Goal: Information Seeking & Learning: Learn about a topic

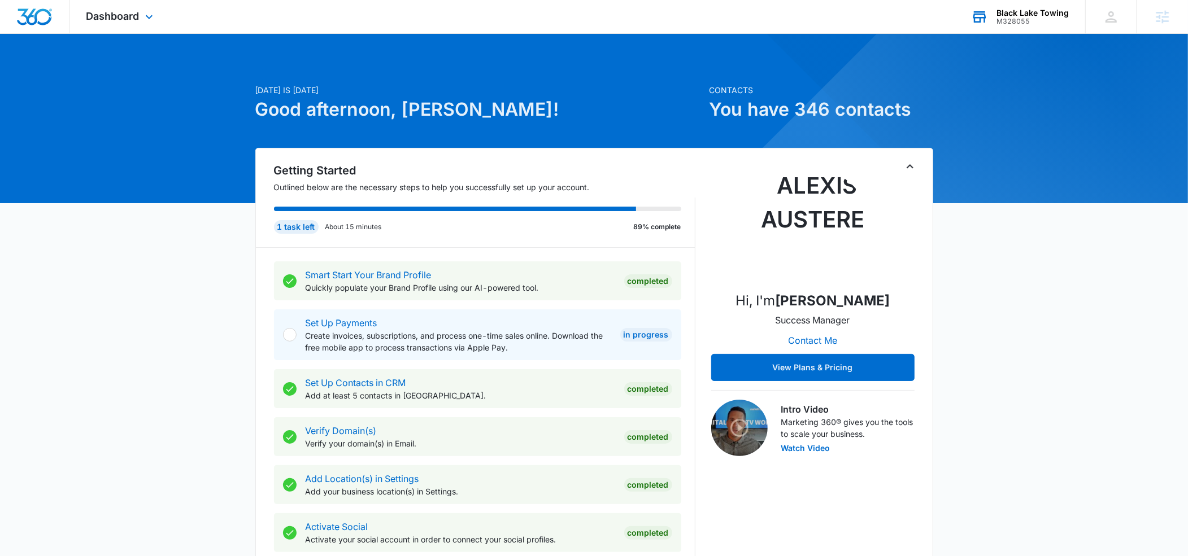
click at [1021, 20] on div "M328055" at bounding box center [1033, 22] width 72 height 8
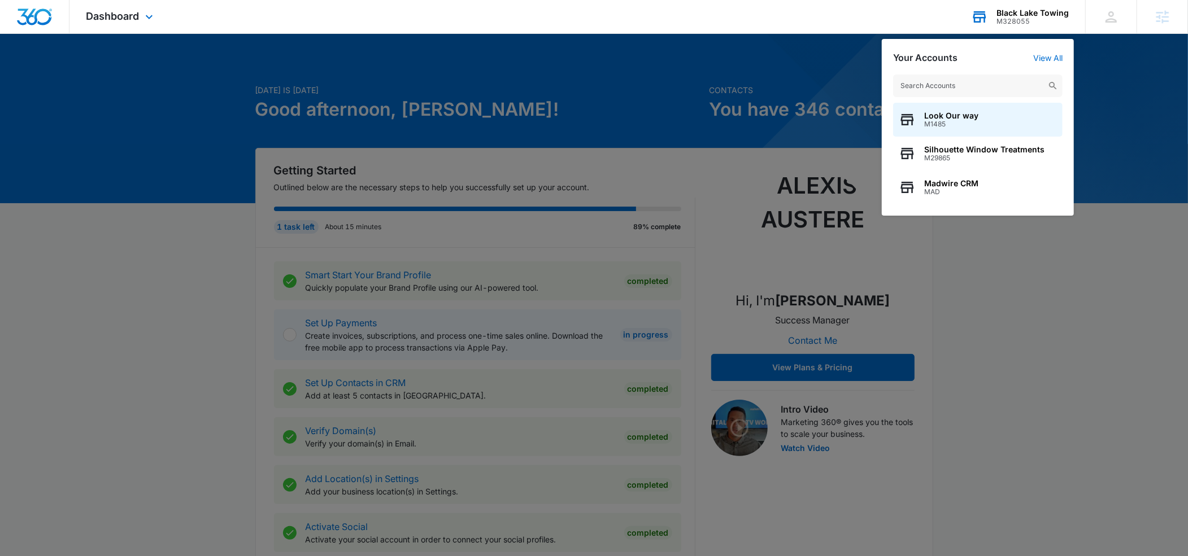
click at [930, 83] on input "text" at bounding box center [977, 86] width 169 height 23
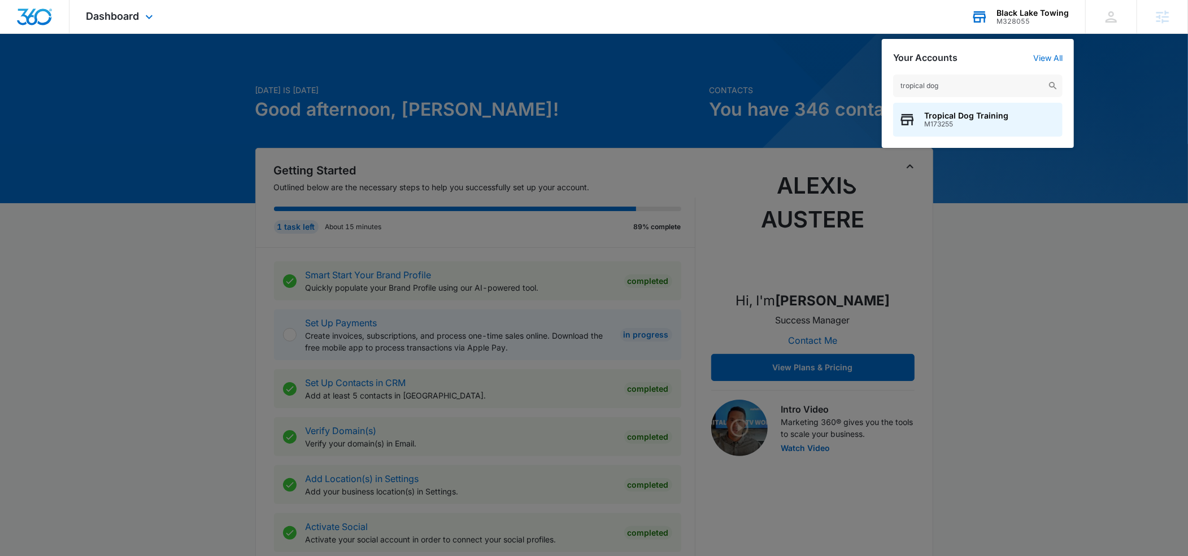
type input "tropical dog"
click at [938, 114] on span "Tropical Dog Training" at bounding box center [966, 115] width 84 height 9
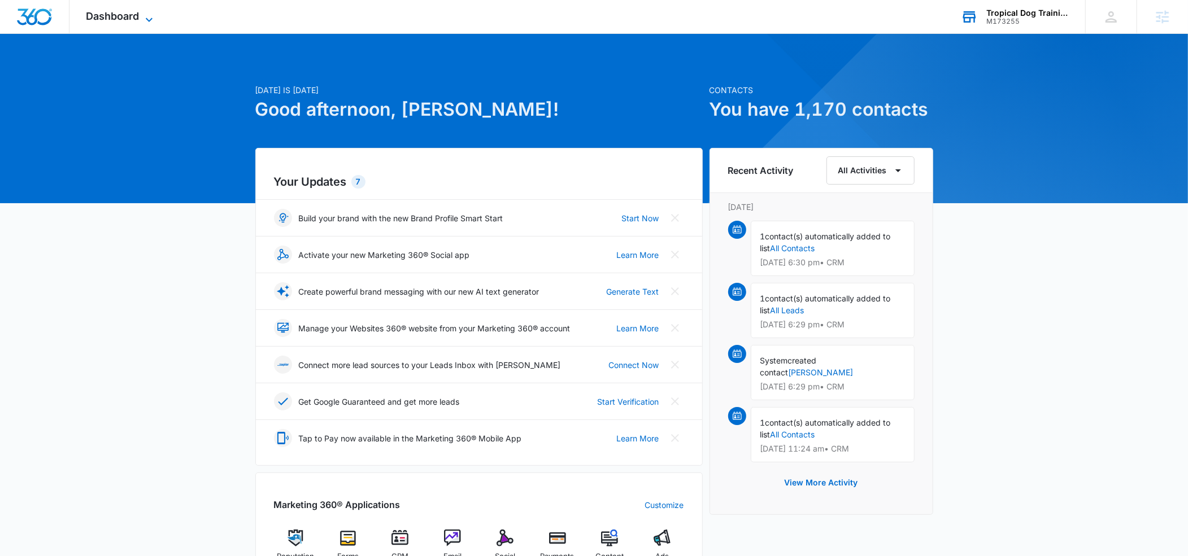
click at [149, 18] on icon at bounding box center [149, 20] width 14 height 14
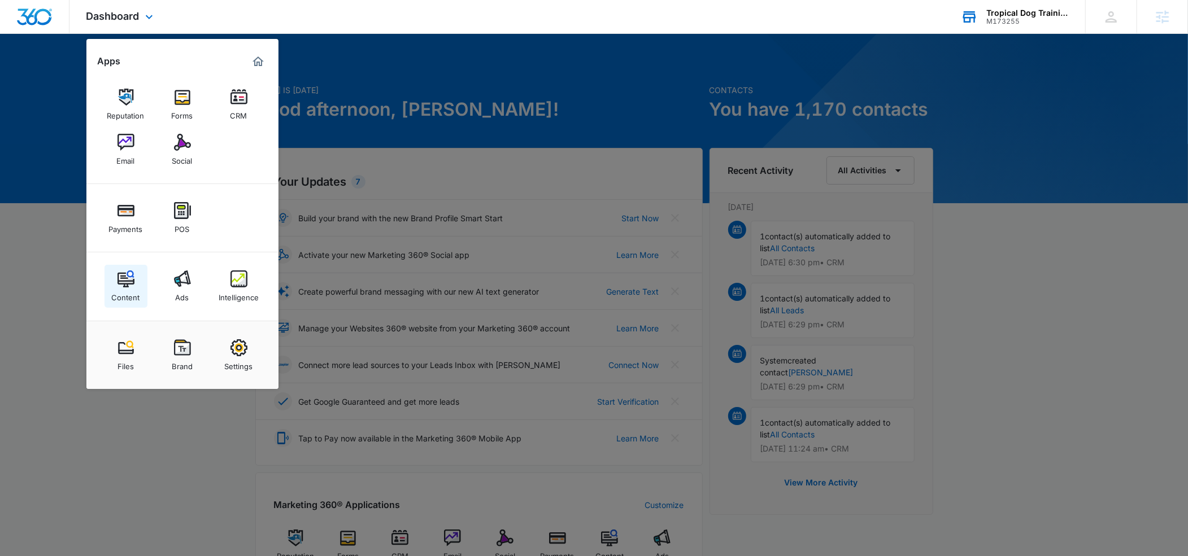
click at [126, 273] on img at bounding box center [126, 279] width 17 height 17
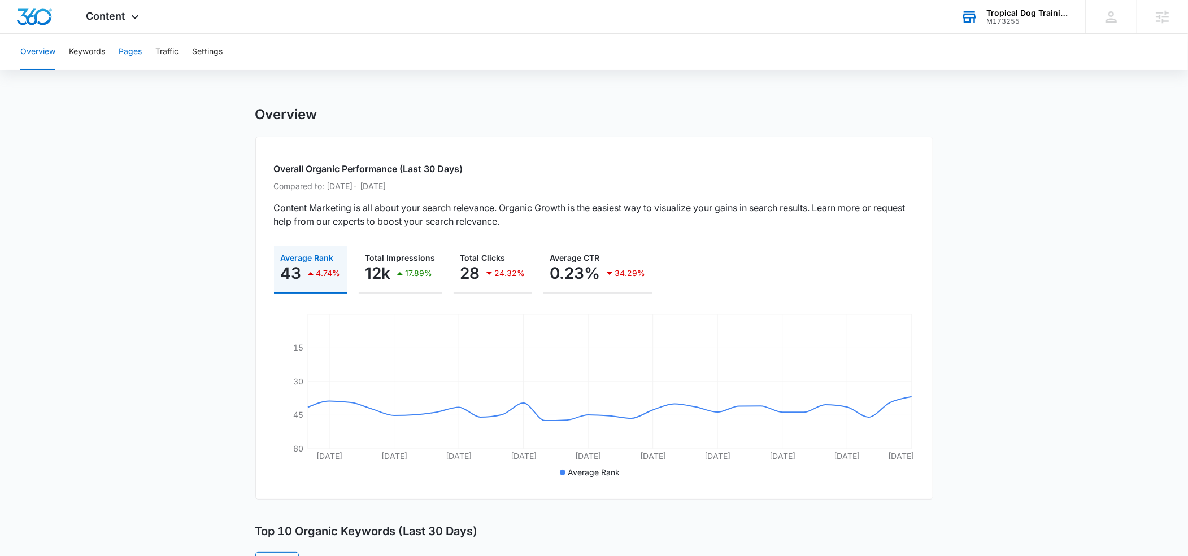
click at [134, 54] on button "Pages" at bounding box center [130, 52] width 23 height 36
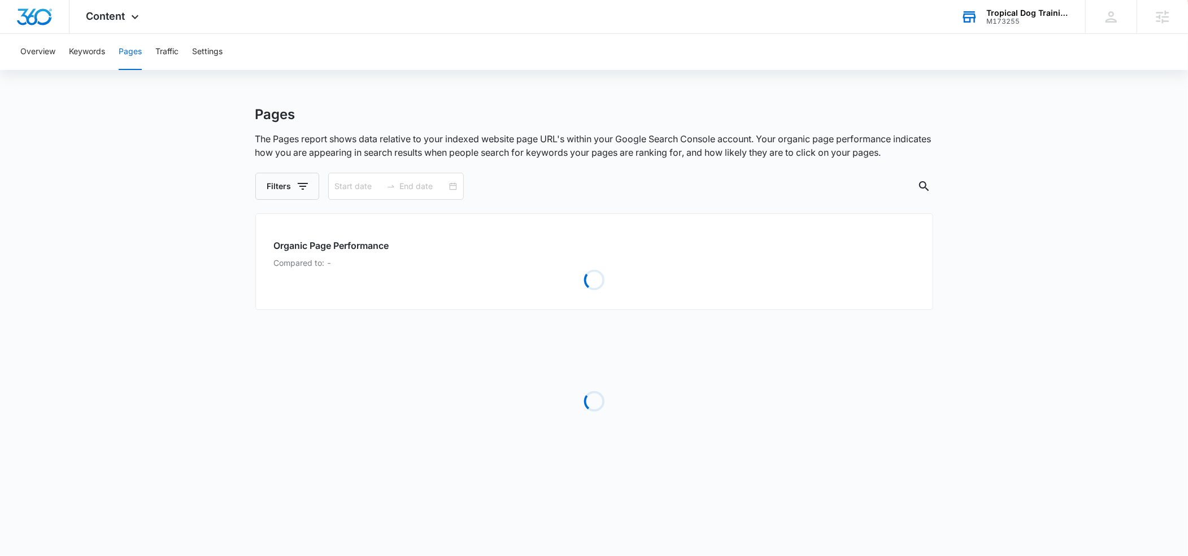
type input "[DATE]"
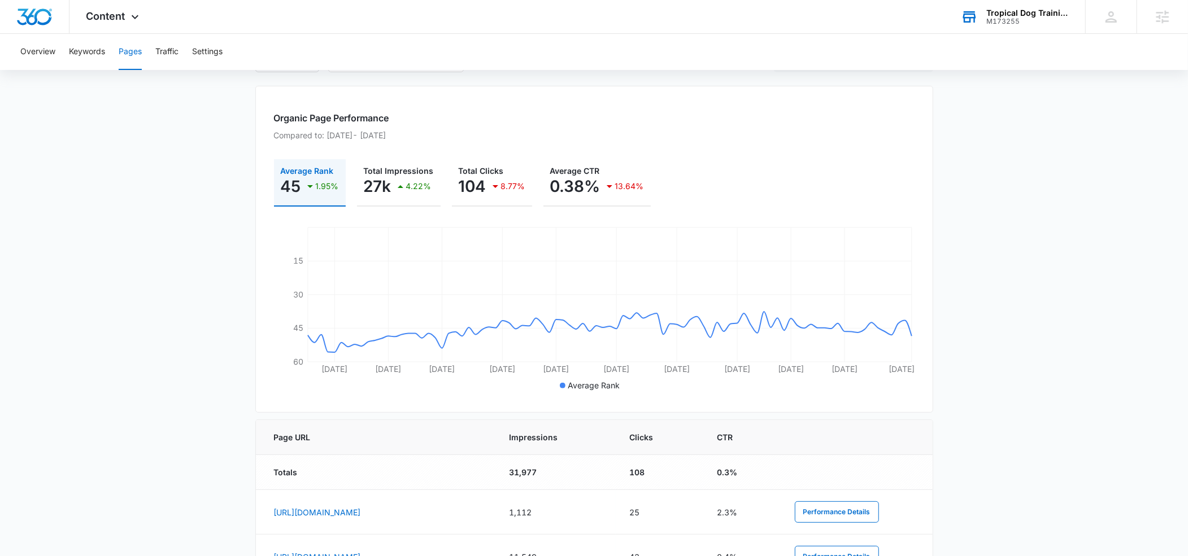
scroll to position [132, 0]
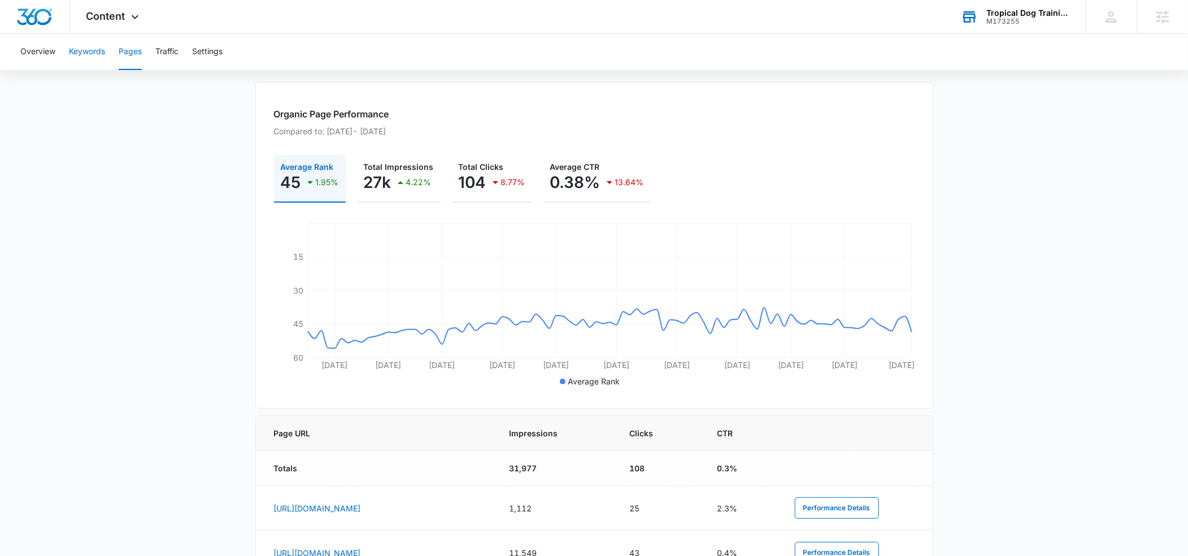
click at [92, 53] on button "Keywords" at bounding box center [87, 52] width 36 height 36
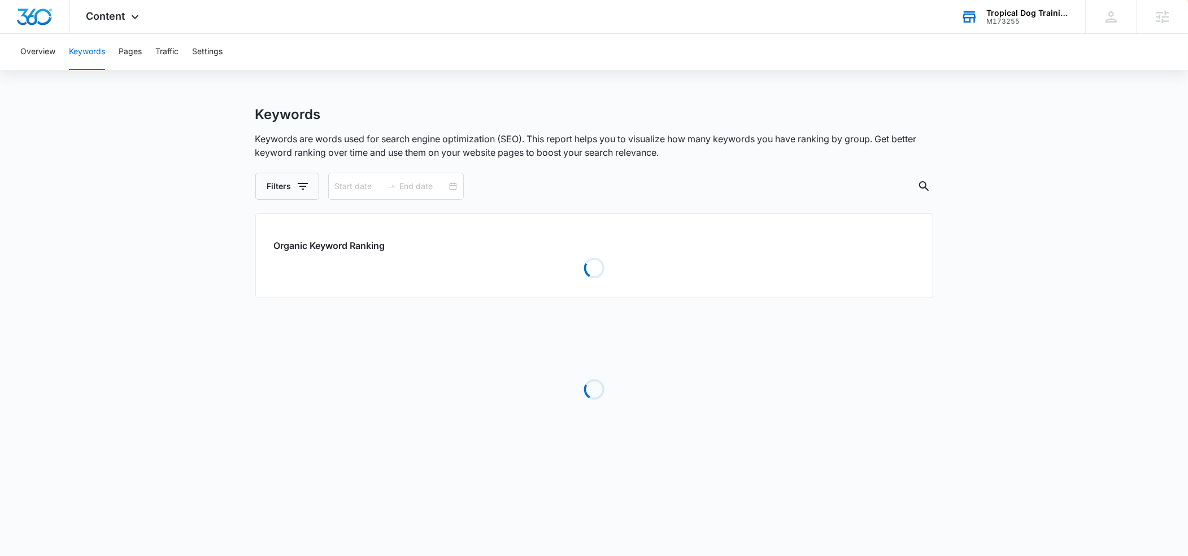
type input "[DATE]"
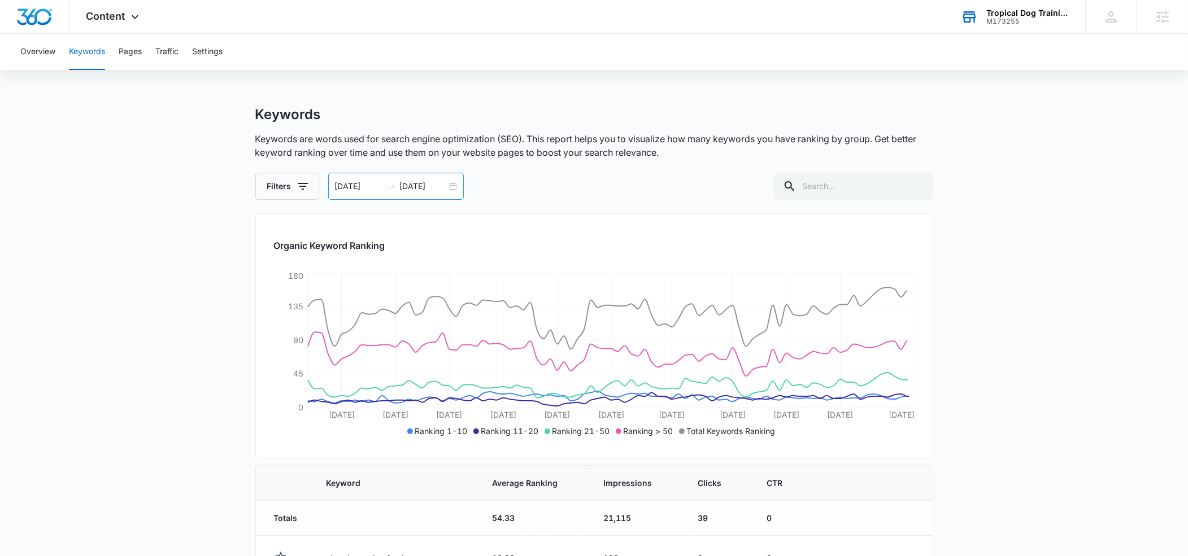
click at [421, 181] on input "[DATE]" at bounding box center [423, 186] width 47 height 12
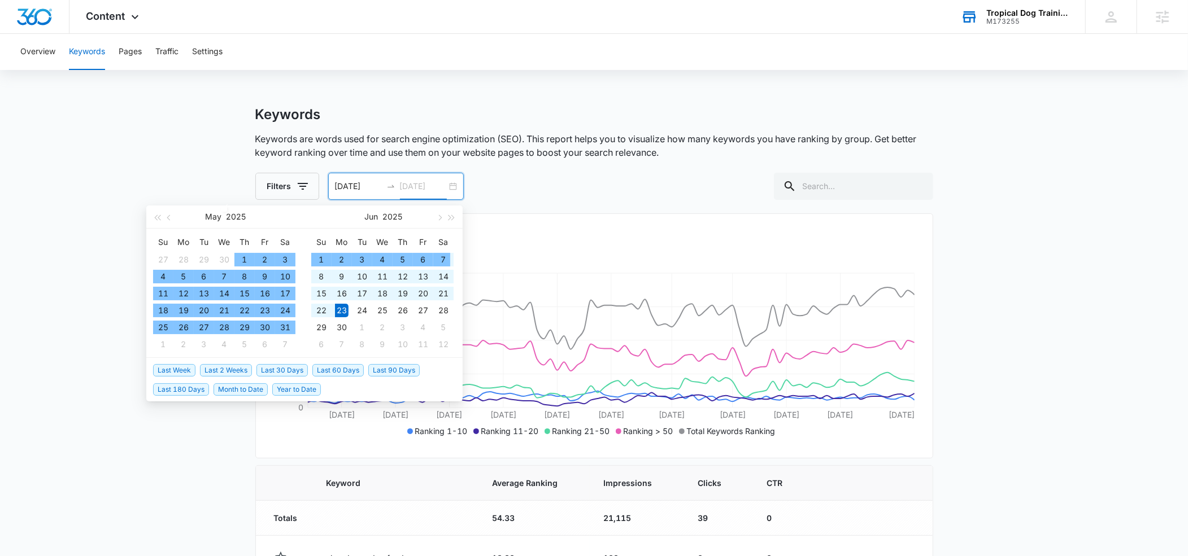
type input "[DATE]"
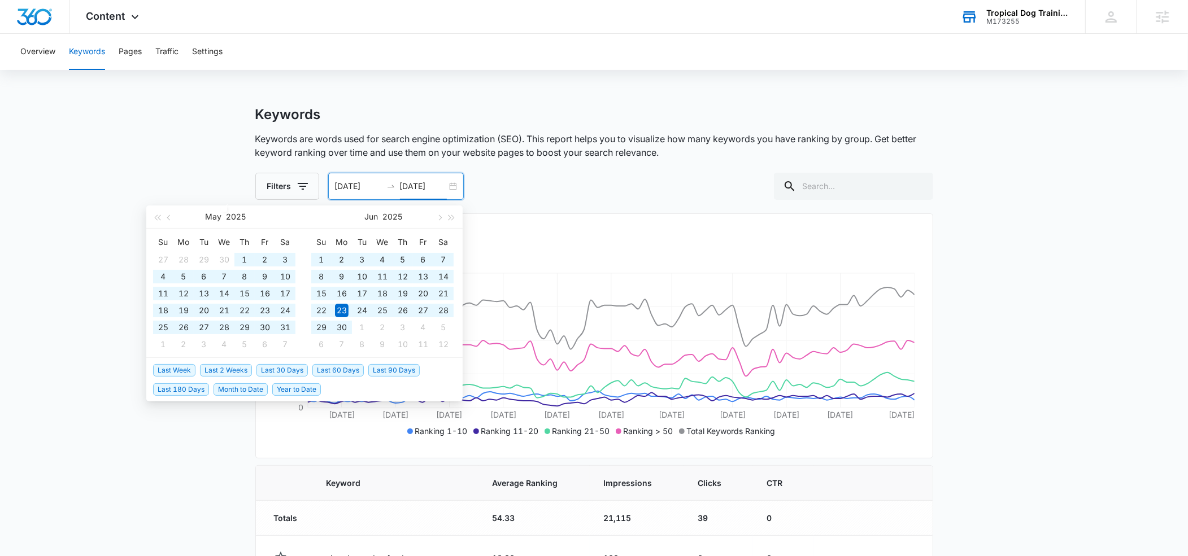
click at [179, 389] on span "Last 180 Days" at bounding box center [181, 390] width 56 height 12
type input "[DATE]"
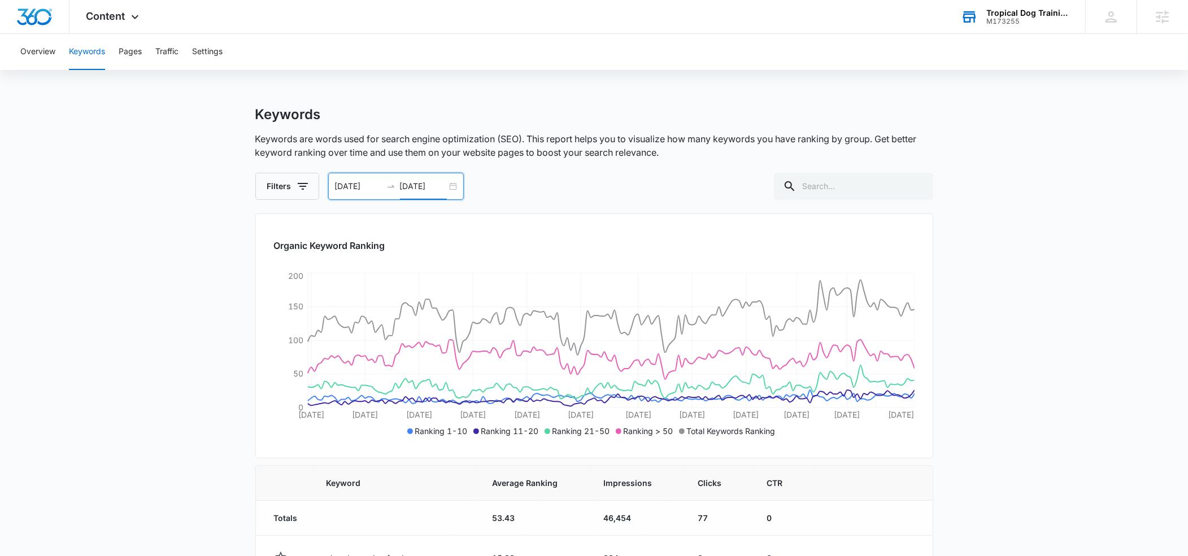
click at [410, 180] on input "[DATE]" at bounding box center [423, 186] width 47 height 12
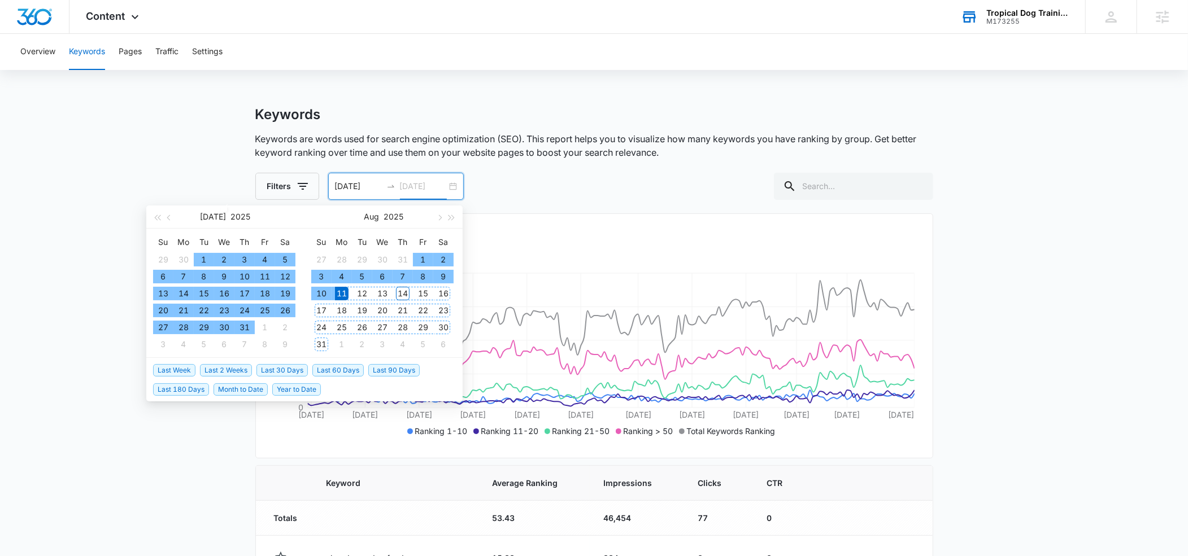
type input "[DATE]"
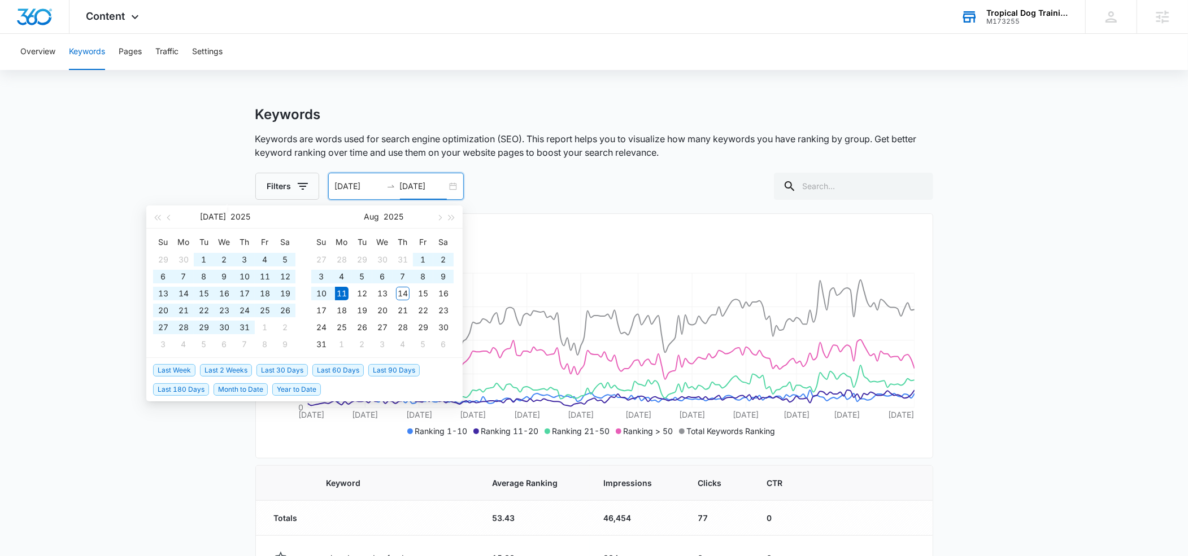
click at [297, 387] on span "Year to Date" at bounding box center [296, 390] width 49 height 12
type input "[DATE]"
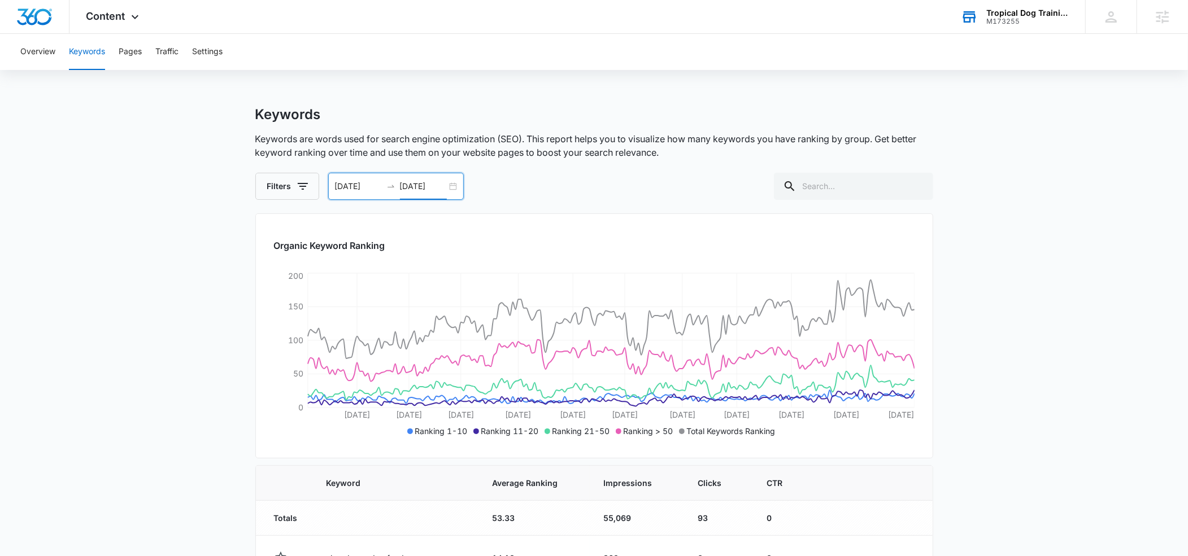
click at [410, 182] on input "[DATE]" at bounding box center [423, 186] width 47 height 12
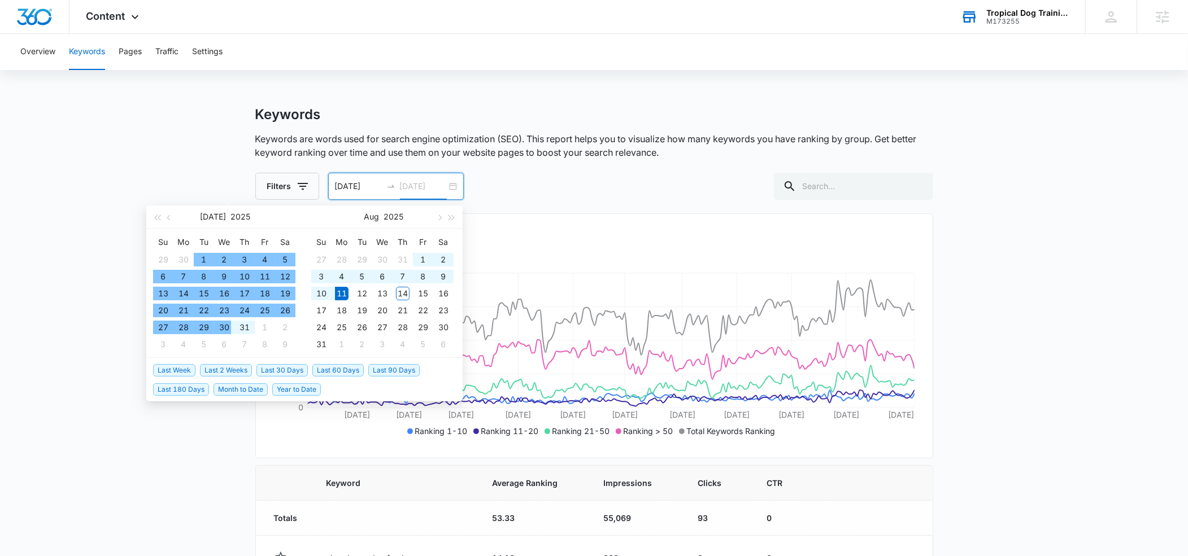
type input "[DATE]"
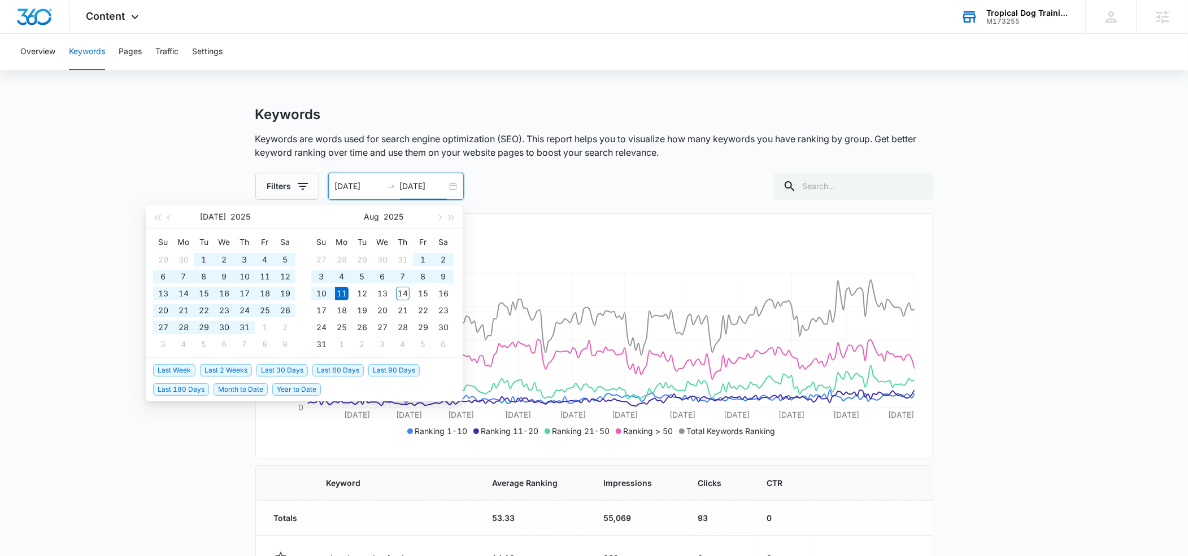
click at [343, 368] on span "Last 60 Days" at bounding box center [337, 370] width 51 height 12
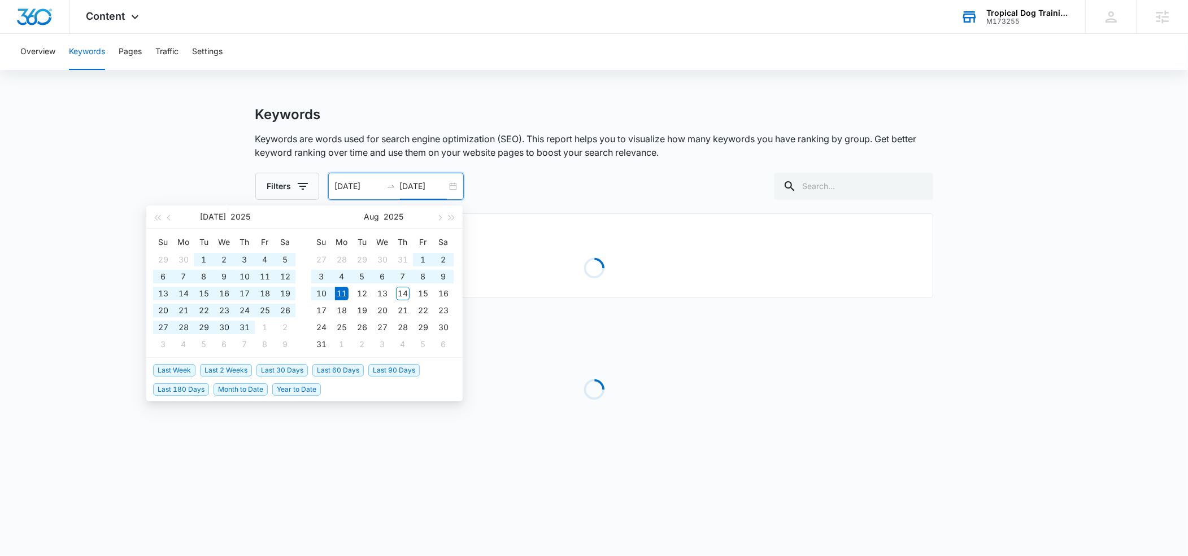
type input "[DATE]"
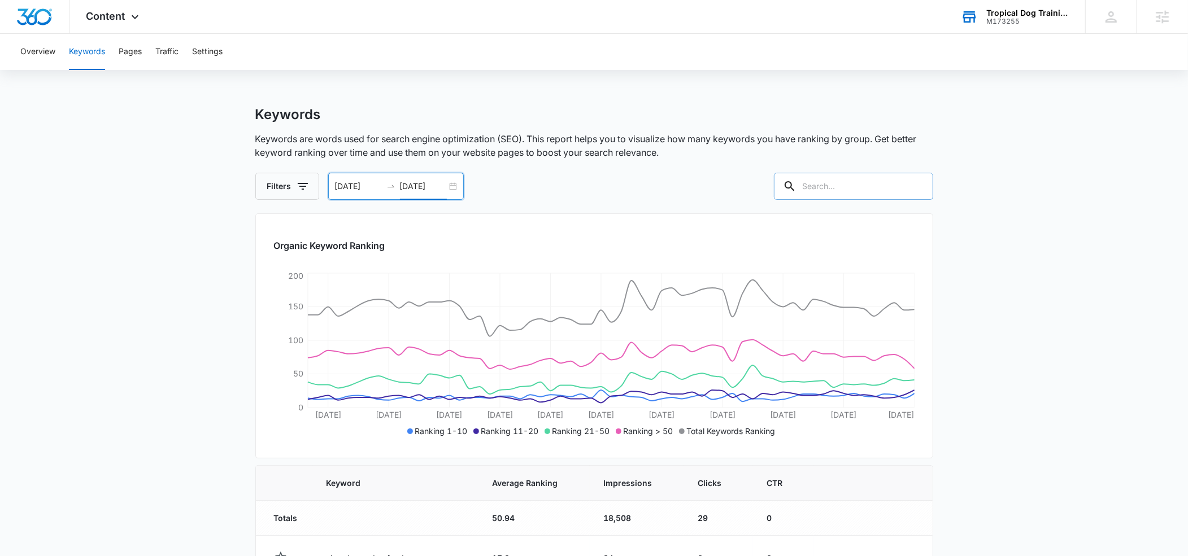
click at [832, 186] on input "text" at bounding box center [853, 186] width 159 height 27
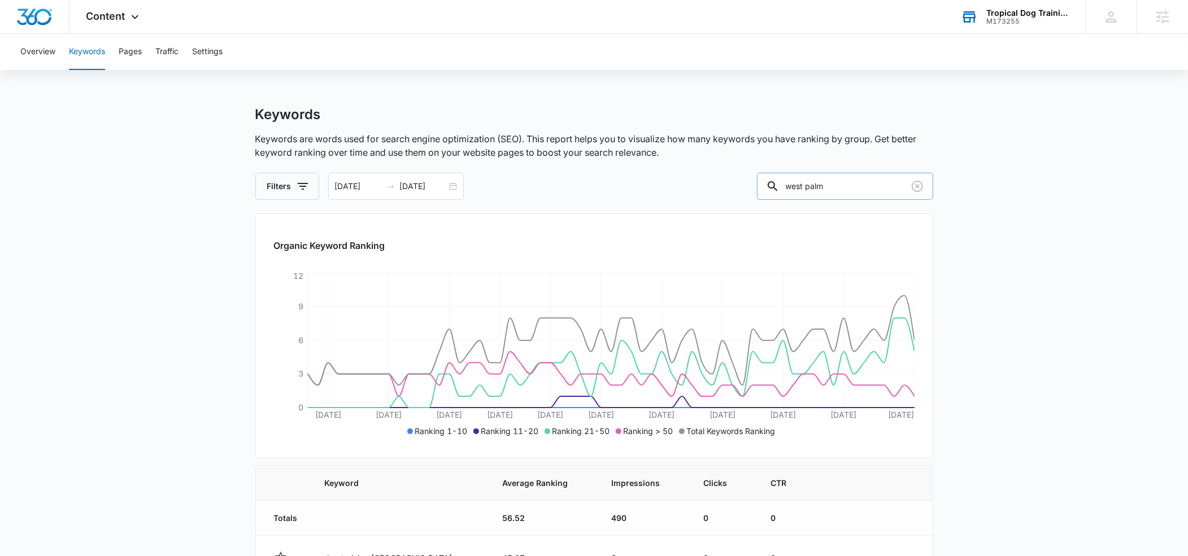
drag, startPoint x: 859, startPoint y: 186, endPoint x: 810, endPoint y: 187, distance: 49.2
click at [810, 187] on input "west palm" at bounding box center [845, 186] width 176 height 27
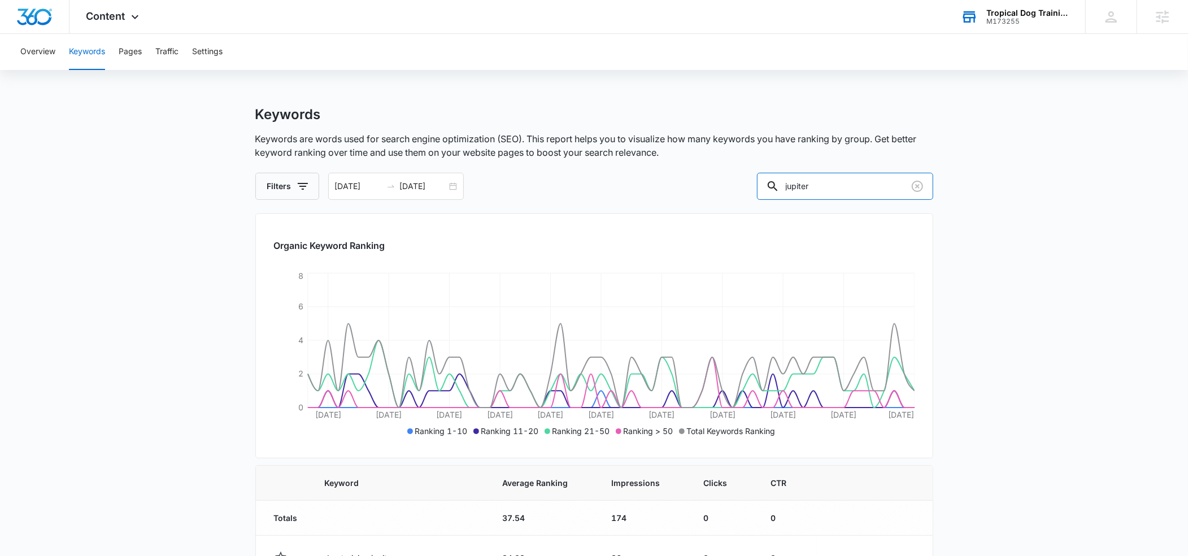
drag, startPoint x: 849, startPoint y: 188, endPoint x: 772, endPoint y: 183, distance: 76.4
click at [772, 183] on div "Filters [DATE] [DATE] [DATE] Su Mo Tu We Th Fr Sa 29 30 1 2 3 4 5 6 7 8 9 10 11…" at bounding box center [594, 186] width 678 height 27
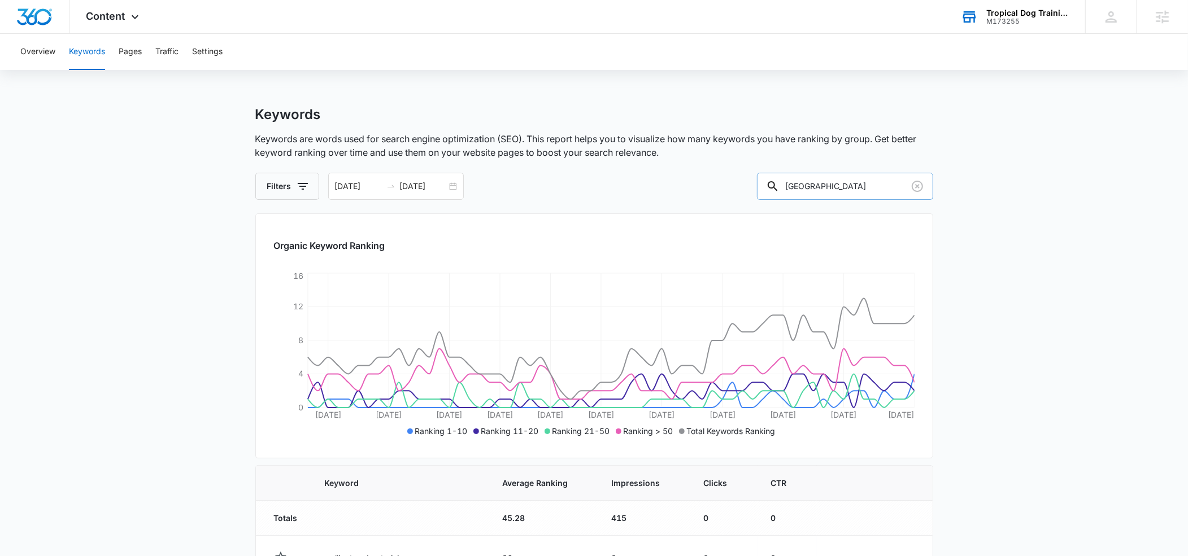
drag, startPoint x: 859, startPoint y: 185, endPoint x: 804, endPoint y: 184, distance: 54.8
click at [804, 184] on div "[GEOGRAPHIC_DATA]" at bounding box center [845, 186] width 176 height 27
type input "boca raton"
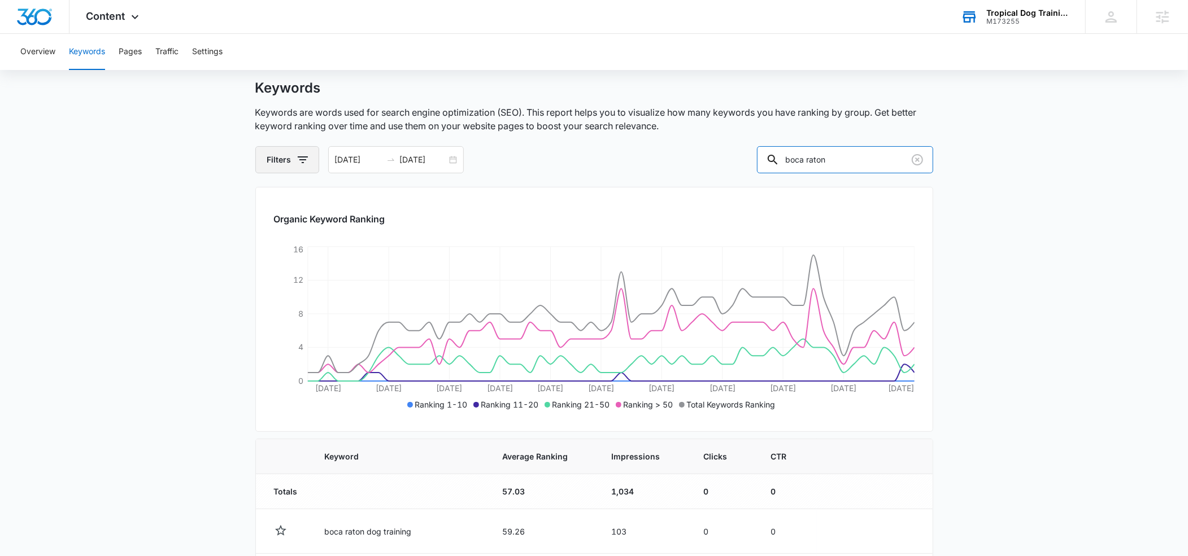
scroll to position [7, 0]
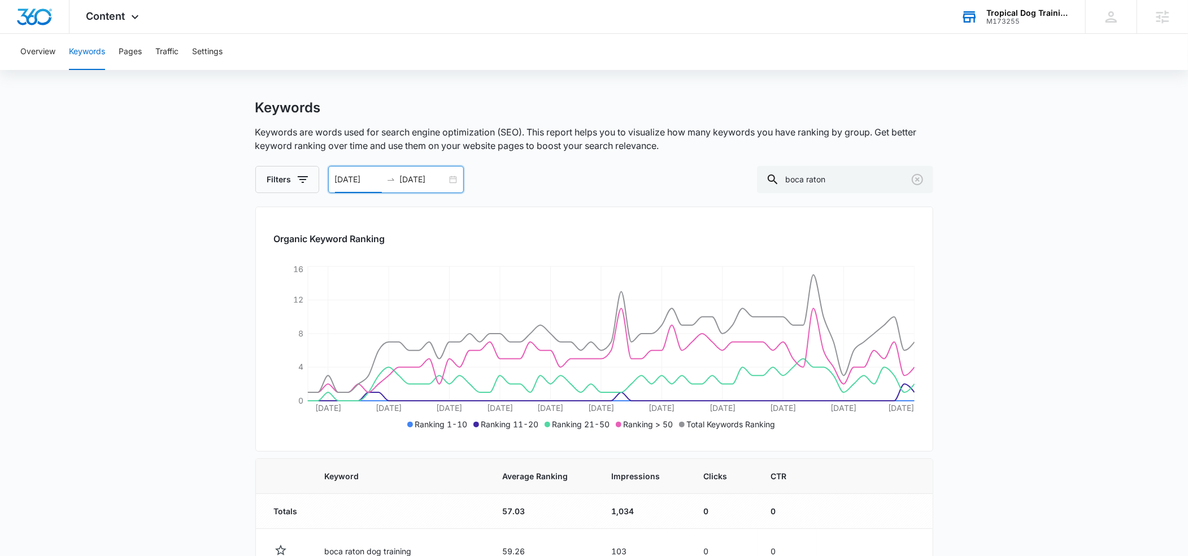
click at [353, 175] on input "[DATE]" at bounding box center [358, 179] width 47 height 12
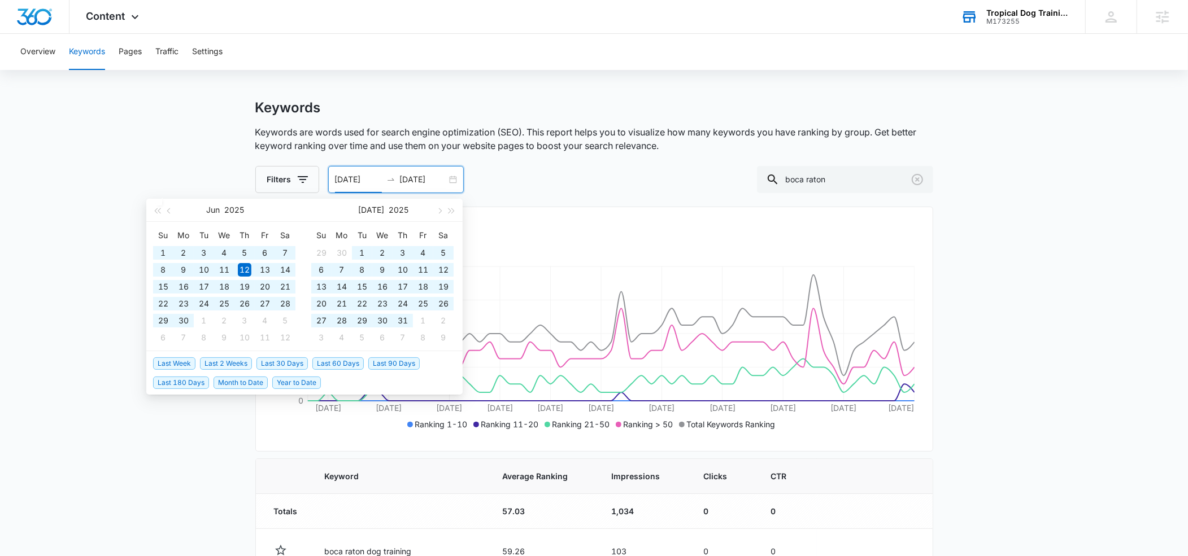
drag, startPoint x: 388, startPoint y: 364, endPoint x: 231, endPoint y: 326, distance: 162.2
click at [388, 364] on span "Last 90 Days" at bounding box center [393, 364] width 51 height 12
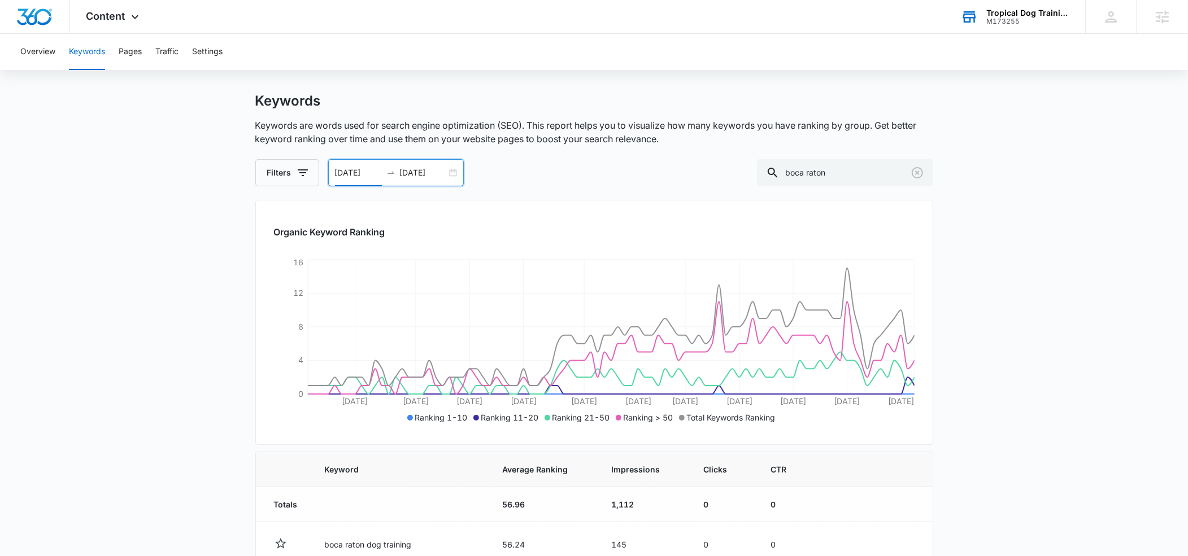
scroll to position [0, 0]
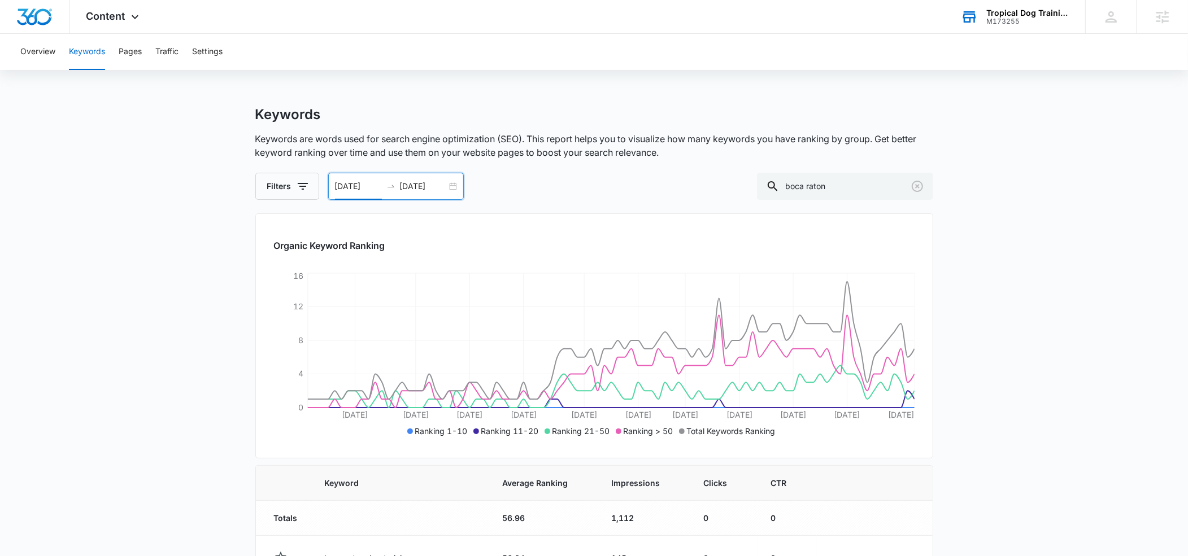
click at [350, 183] on input "[DATE]" at bounding box center [358, 186] width 47 height 12
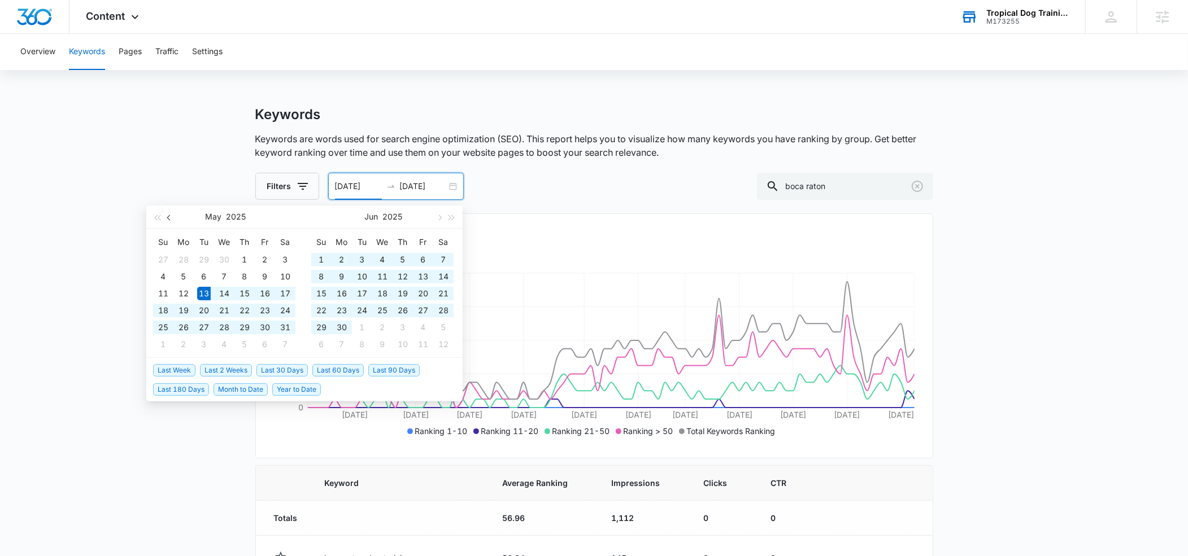
click at [168, 217] on span "button" at bounding box center [170, 218] width 6 height 6
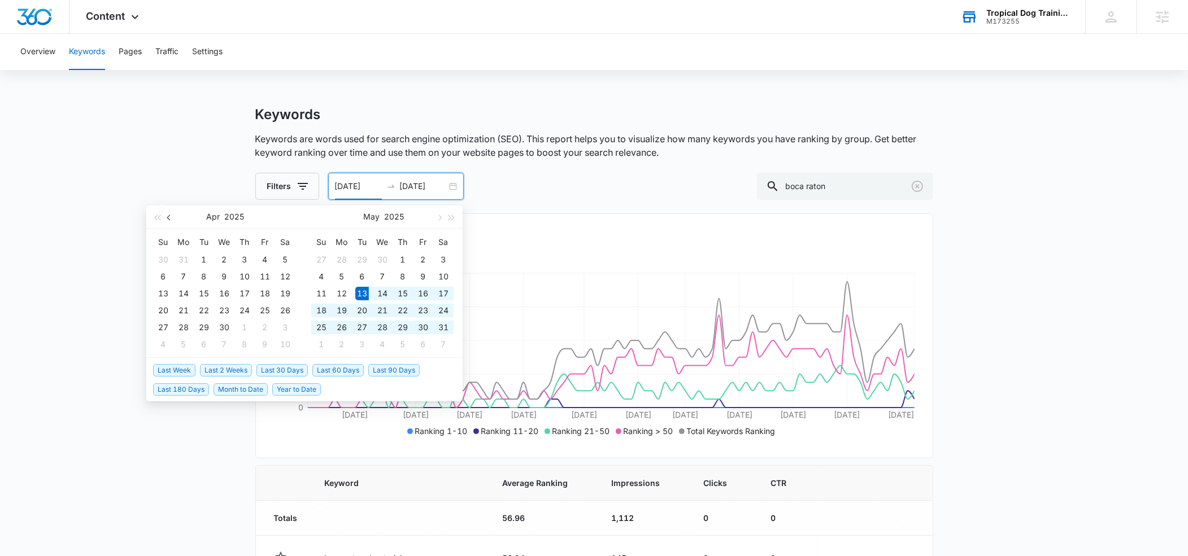
click at [168, 217] on span "button" at bounding box center [170, 218] width 6 height 6
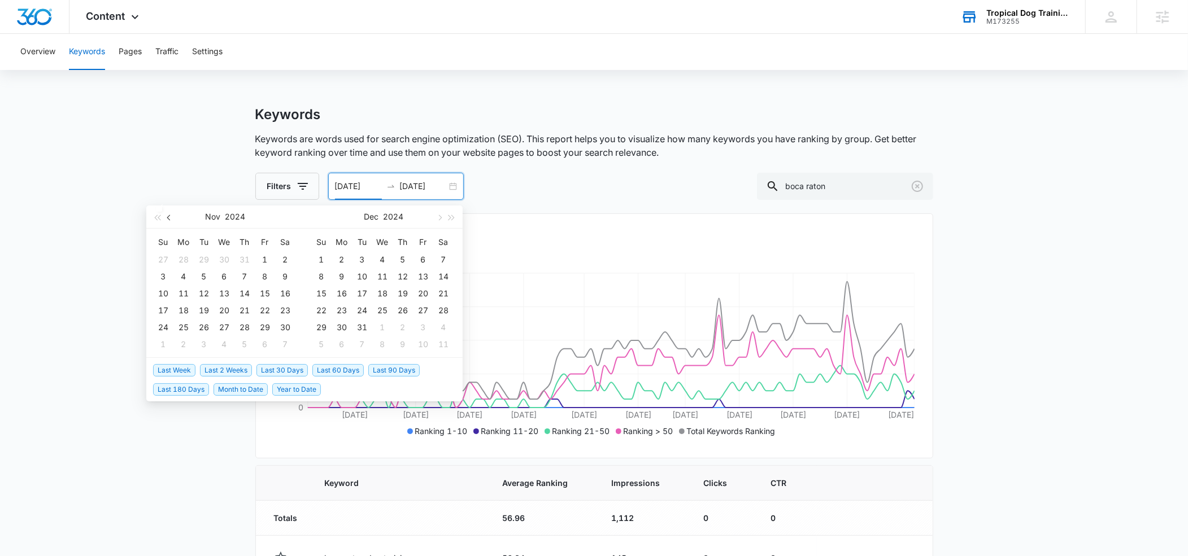
click at [168, 217] on span "button" at bounding box center [170, 218] width 6 height 6
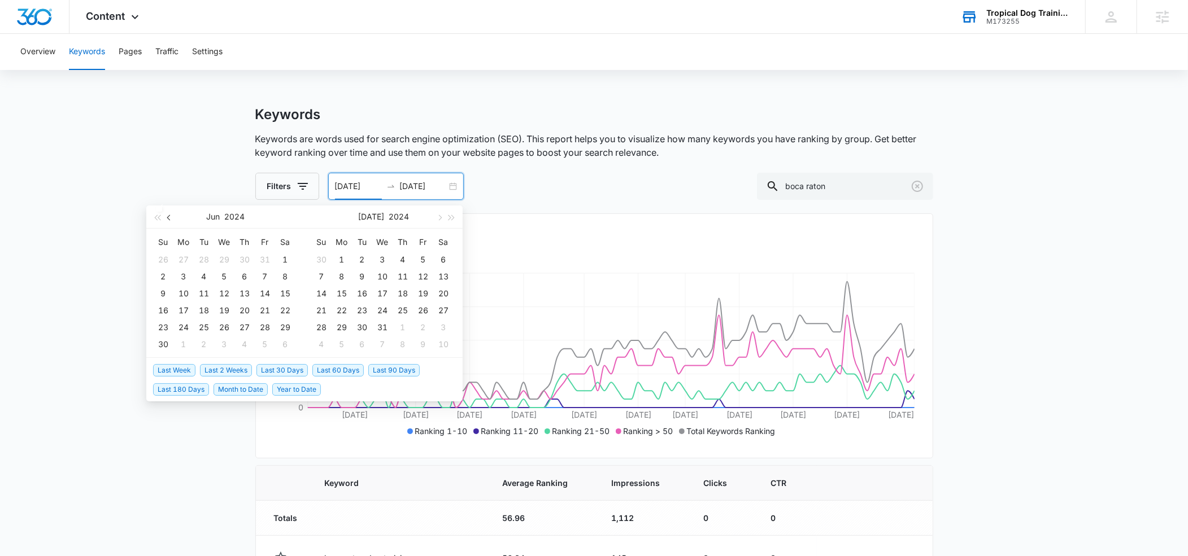
click at [168, 217] on span "button" at bounding box center [170, 218] width 6 height 6
click at [223, 256] on div "1" at bounding box center [225, 260] width 14 height 14
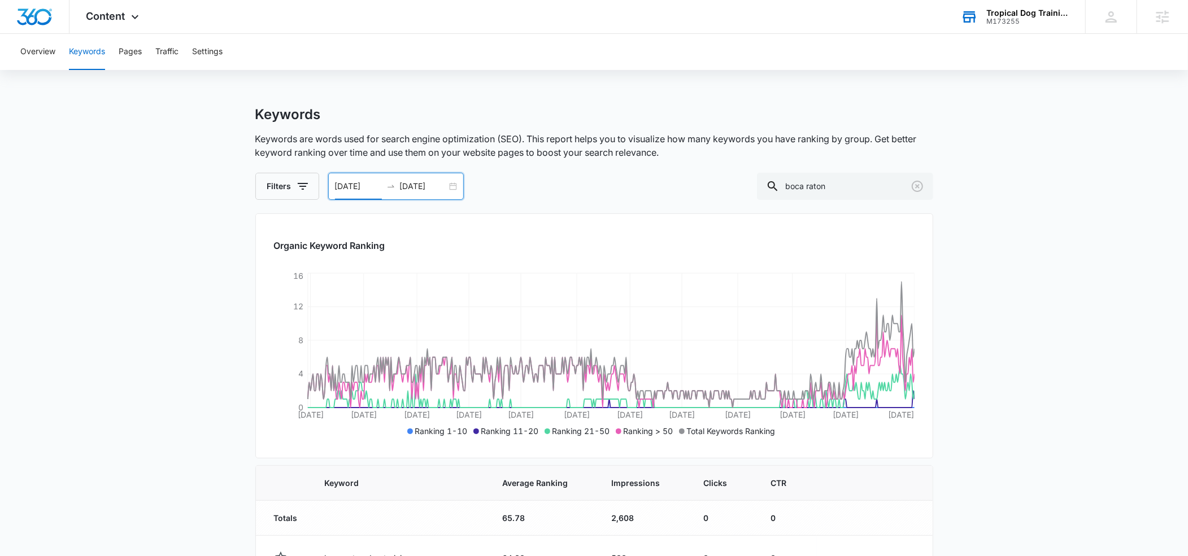
click at [377, 187] on input "[DATE]" at bounding box center [358, 186] width 47 height 12
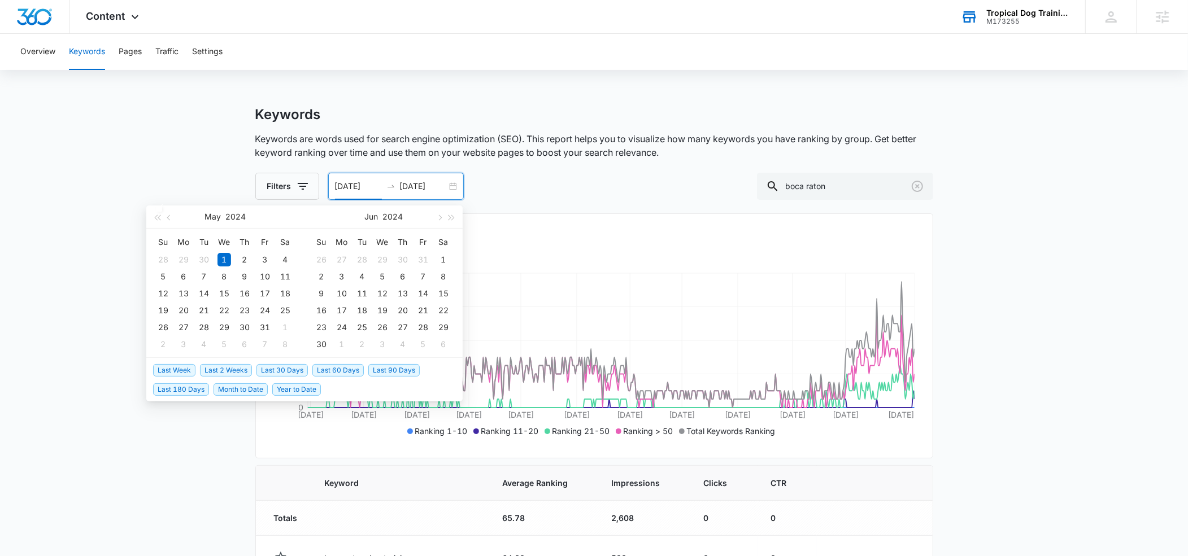
click at [195, 389] on span "Last 180 Days" at bounding box center [181, 390] width 56 height 12
type input "[DATE]"
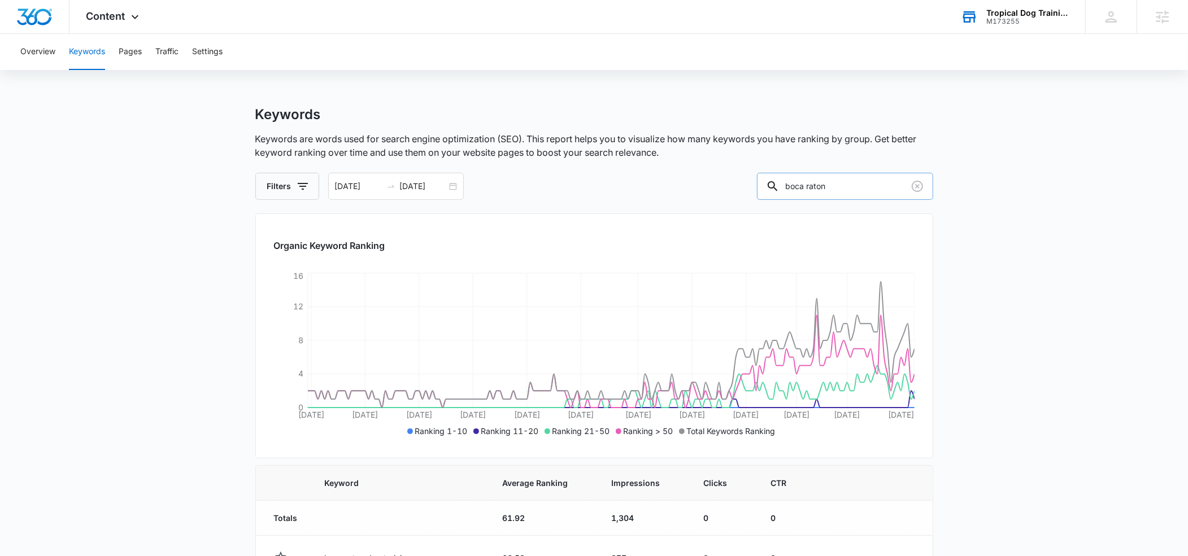
drag, startPoint x: 861, startPoint y: 184, endPoint x: 807, endPoint y: 184, distance: 53.7
click at [807, 184] on div "boca raton" at bounding box center [845, 186] width 176 height 27
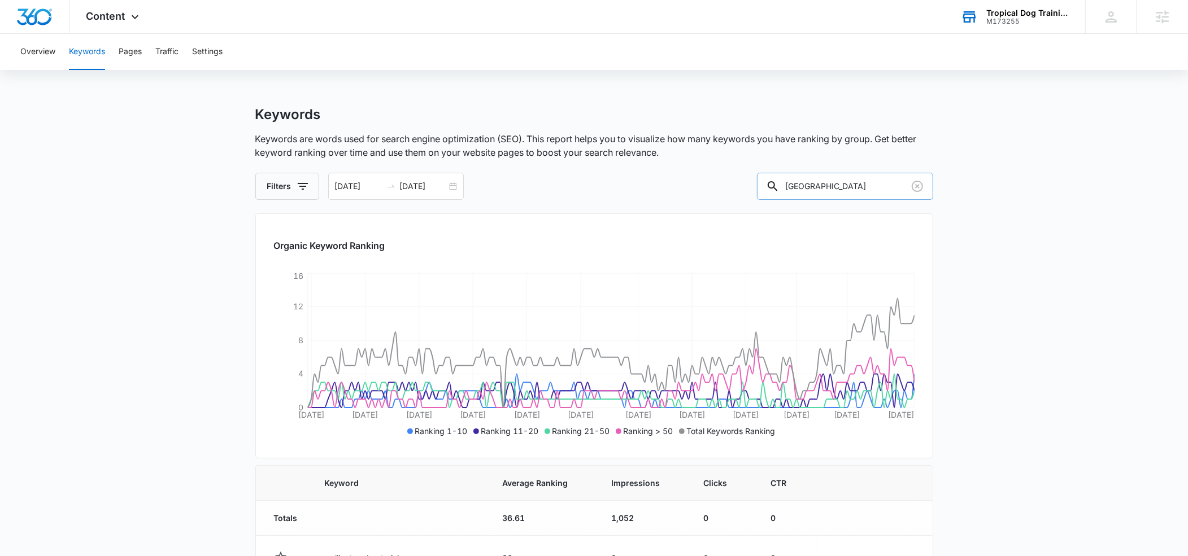
drag, startPoint x: 842, startPoint y: 185, endPoint x: 797, endPoint y: 184, distance: 45.2
click at [797, 184] on div "[GEOGRAPHIC_DATA]" at bounding box center [845, 186] width 176 height 27
type input "[GEOGRAPHIC_DATA]"
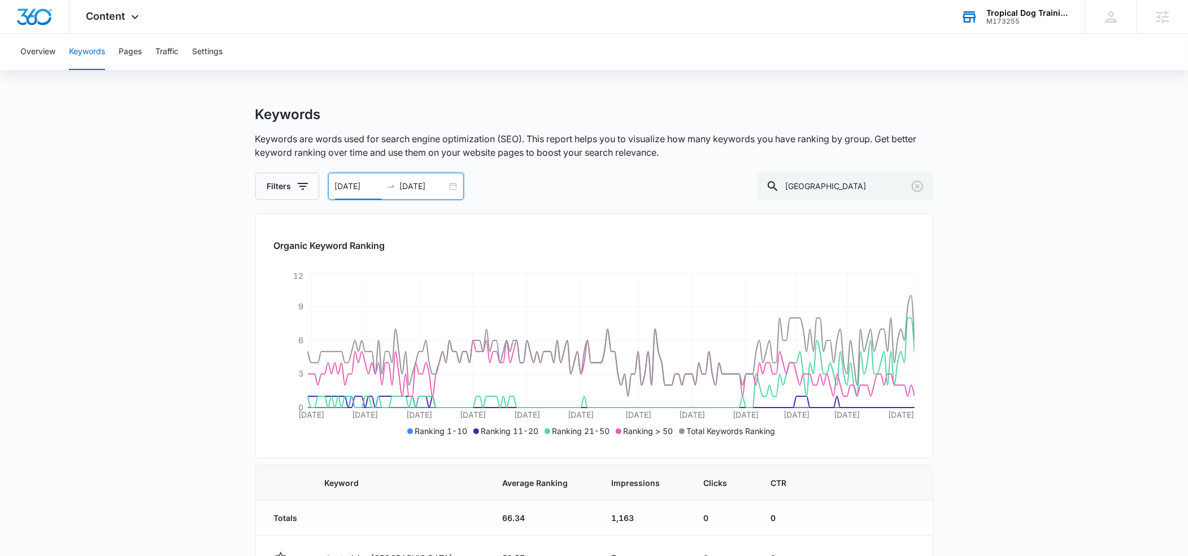
click at [363, 180] on input "[DATE]" at bounding box center [358, 186] width 47 height 12
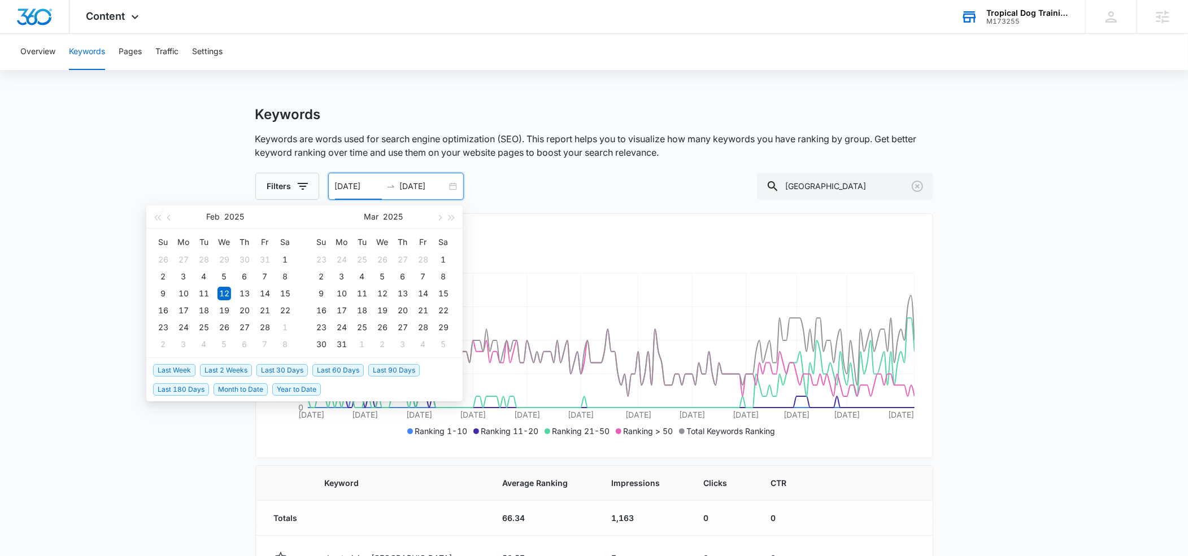
click at [392, 371] on span "Last 90 Days" at bounding box center [393, 370] width 51 height 12
type input "[DATE]"
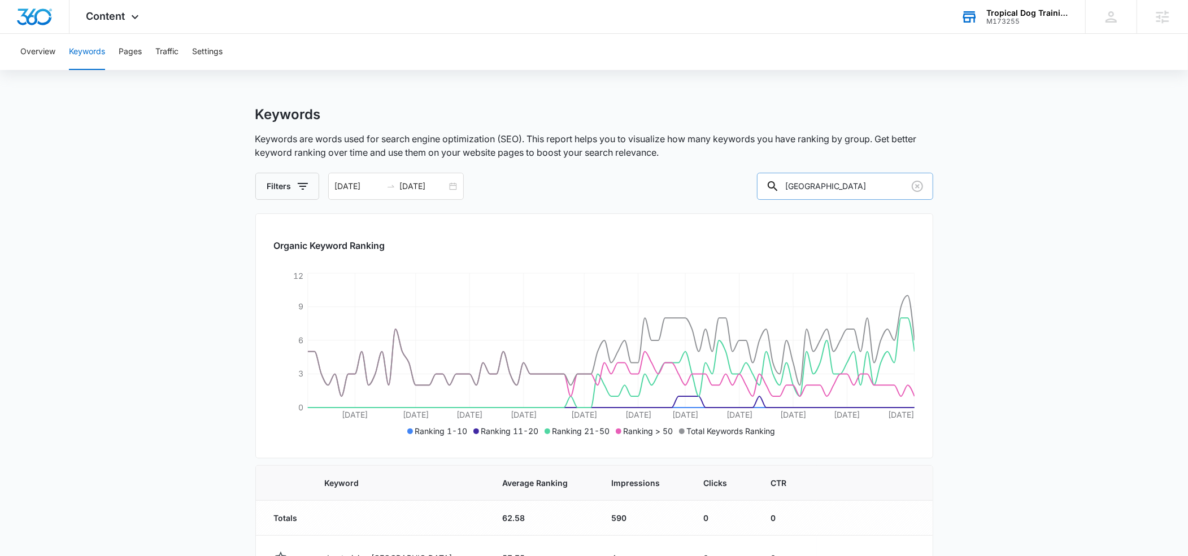
drag, startPoint x: 879, startPoint y: 184, endPoint x: 805, endPoint y: 183, distance: 74.6
click at [805, 183] on div "[GEOGRAPHIC_DATA]" at bounding box center [845, 186] width 176 height 27
click at [879, 188] on input "[GEOGRAPHIC_DATA]" at bounding box center [845, 186] width 176 height 27
drag, startPoint x: 878, startPoint y: 187, endPoint x: 798, endPoint y: 178, distance: 80.2
click at [798, 178] on div "[GEOGRAPHIC_DATA]" at bounding box center [845, 186] width 176 height 27
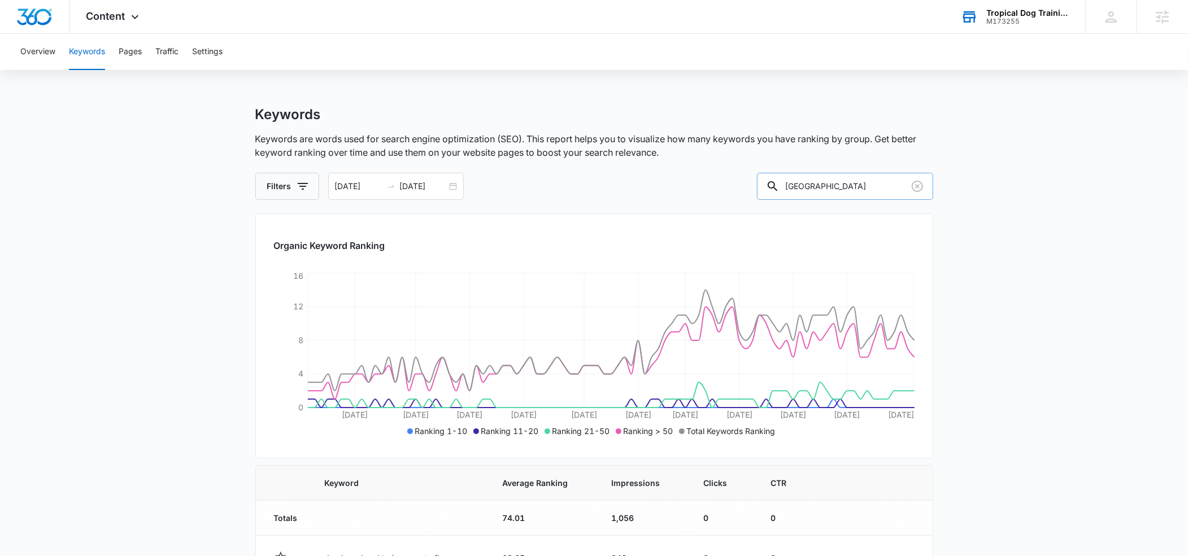
drag, startPoint x: 852, startPoint y: 185, endPoint x: 795, endPoint y: 182, distance: 57.2
click at [795, 182] on div "[GEOGRAPHIC_DATA]" at bounding box center [845, 186] width 176 height 27
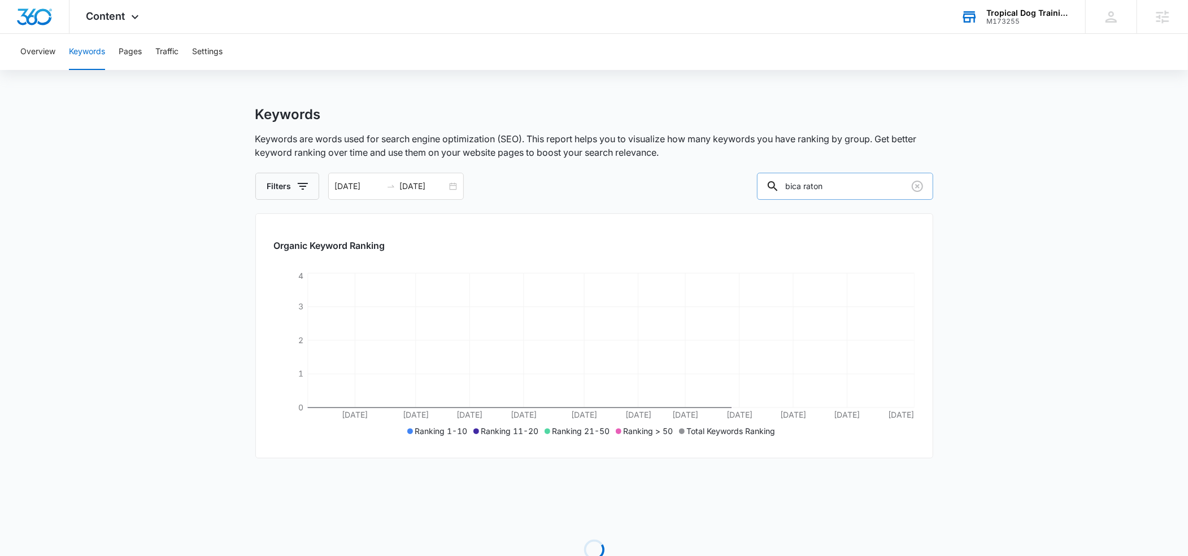
click at [821, 185] on input "bica raton" at bounding box center [845, 186] width 176 height 27
type input "boca raton"
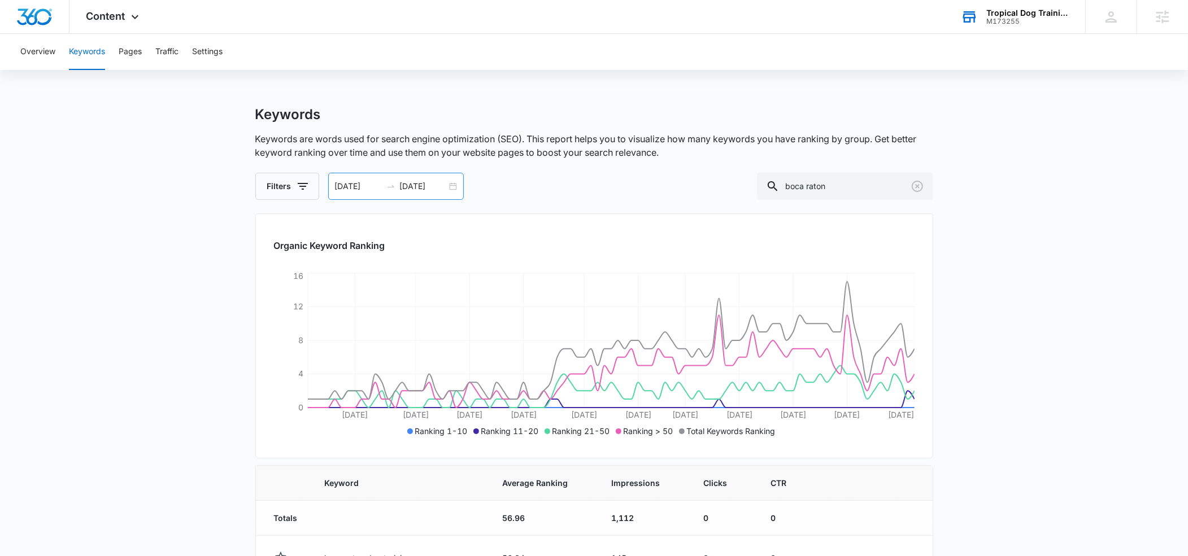
click at [348, 185] on input "[DATE]" at bounding box center [358, 186] width 47 height 12
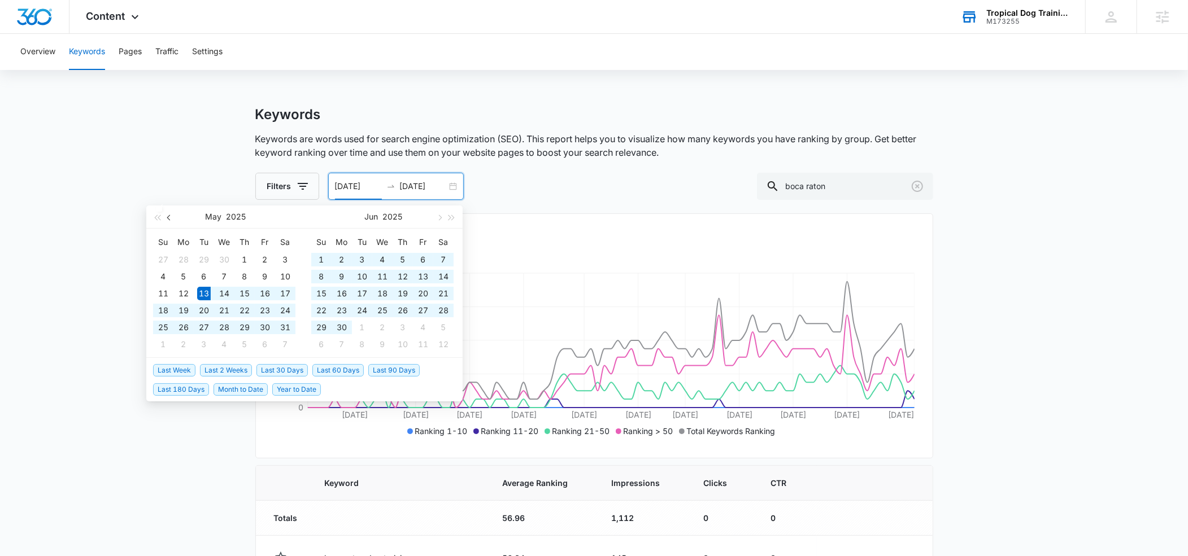
click at [172, 220] on button "button" at bounding box center [169, 217] width 12 height 23
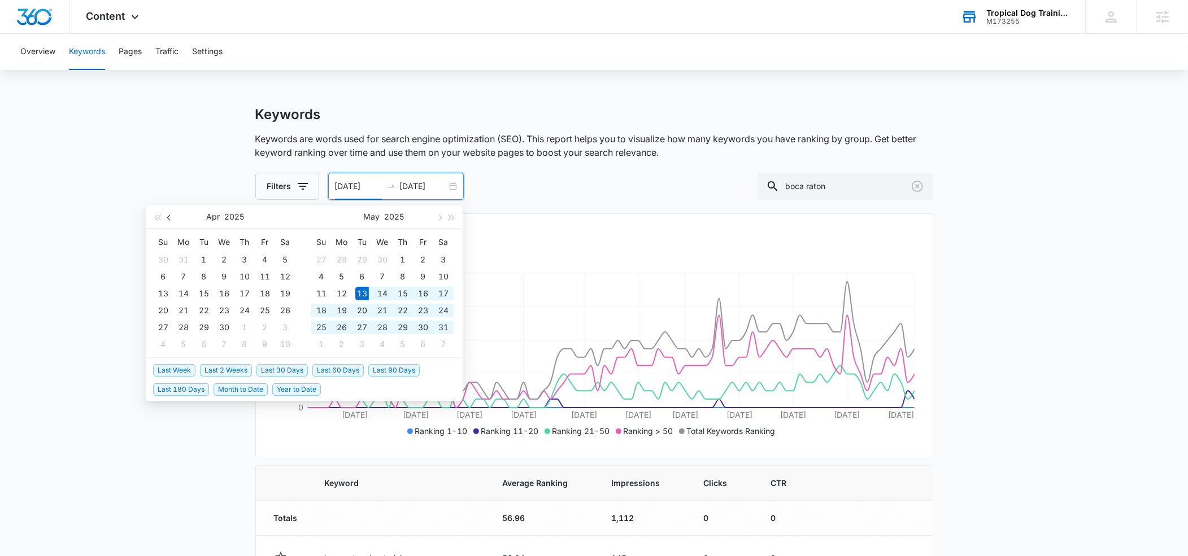
click at [172, 220] on button "button" at bounding box center [169, 217] width 12 height 23
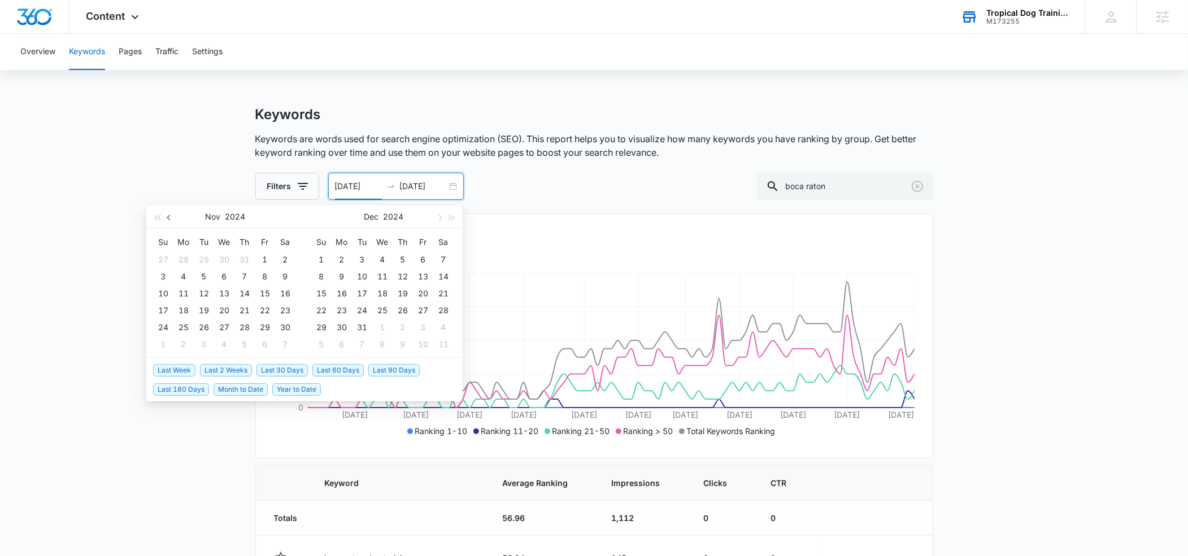
click at [172, 220] on button "button" at bounding box center [169, 217] width 12 height 23
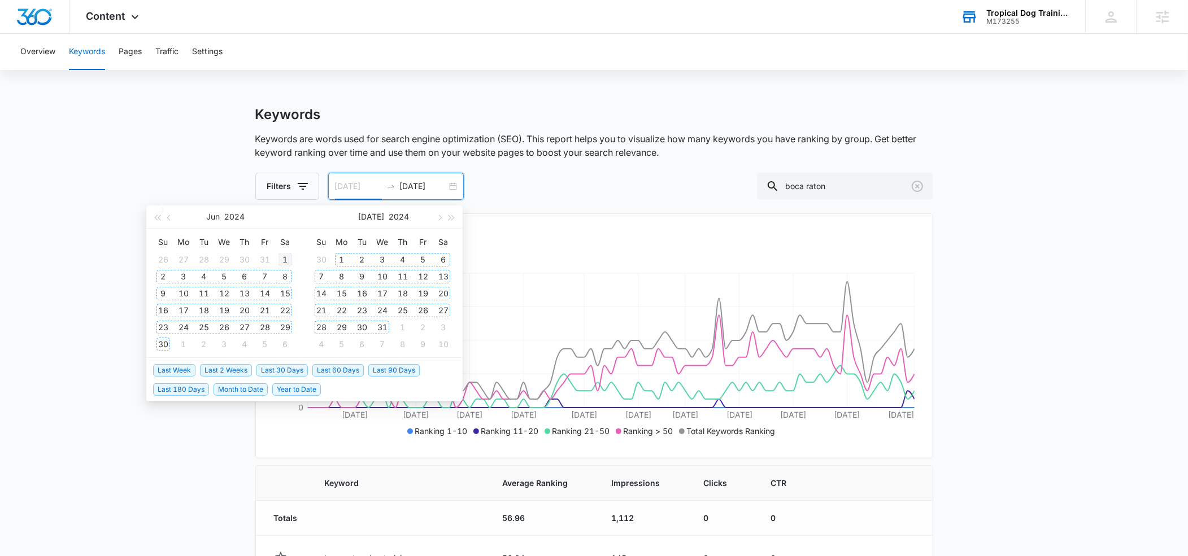
type input "[DATE]"
click at [283, 257] on div "1" at bounding box center [286, 260] width 14 height 14
type input "[DATE]"
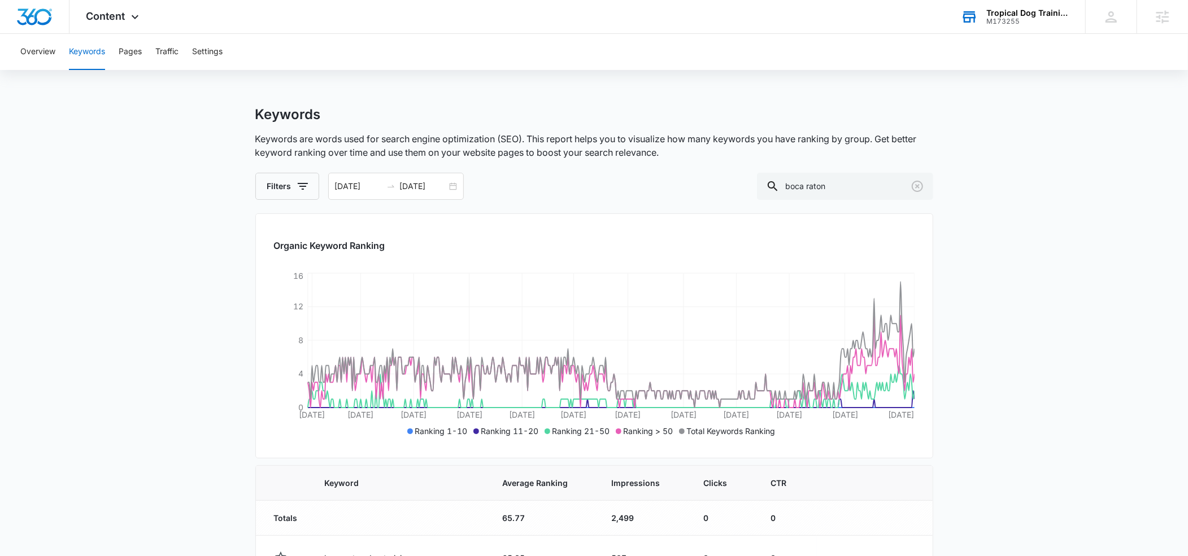
click at [349, 185] on input "[DATE]" at bounding box center [358, 186] width 47 height 12
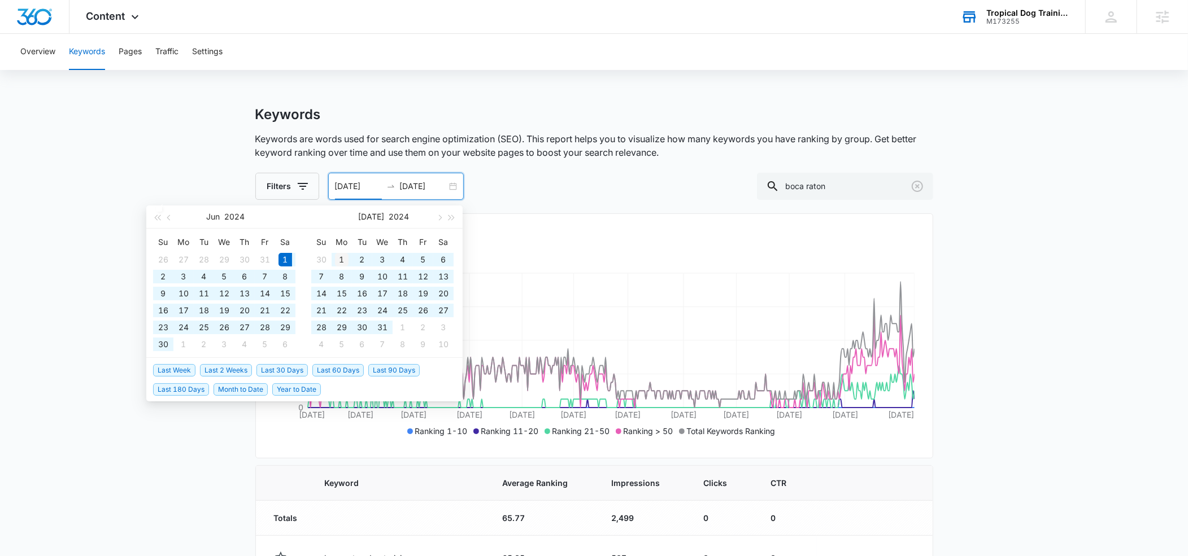
type input "[DATE]"
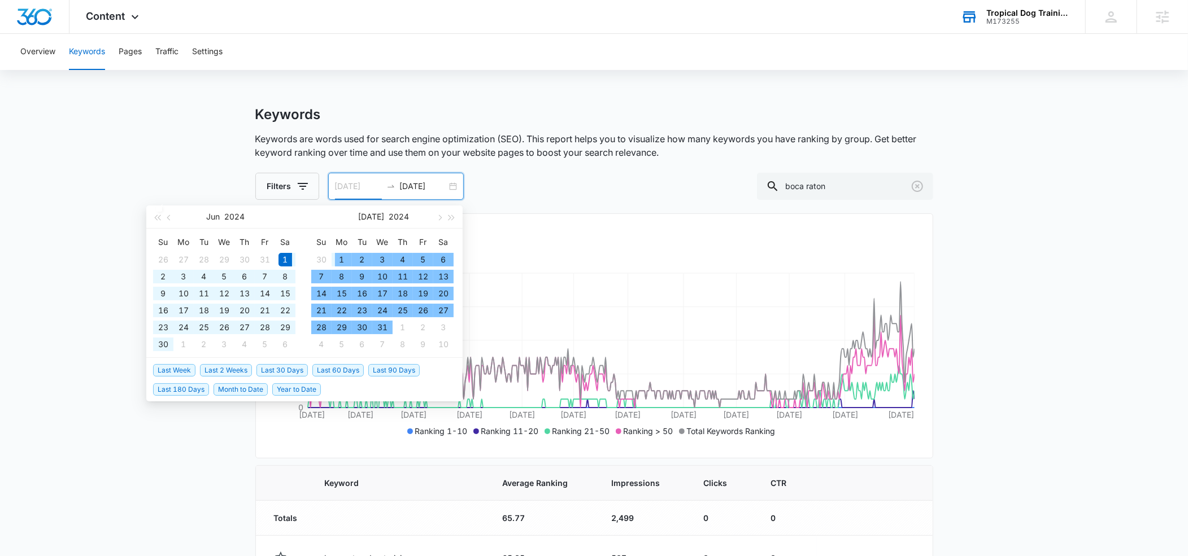
click at [340, 254] on div "1" at bounding box center [342, 260] width 14 height 14
